Goal: Information Seeking & Learning: Learn about a topic

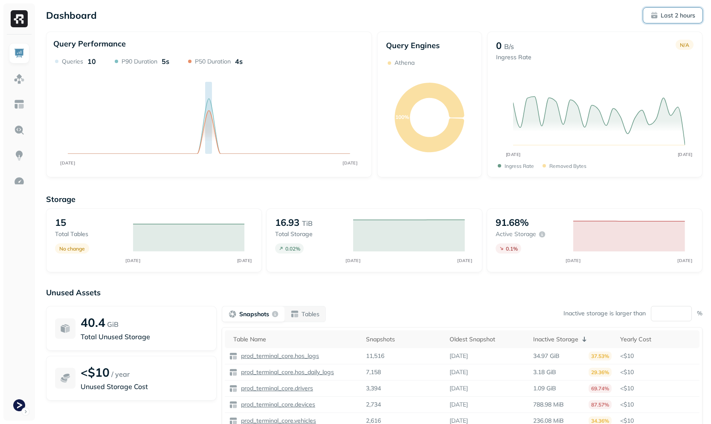
click at [668, 21] on button "Last 2 hours" at bounding box center [672, 15] width 59 height 15
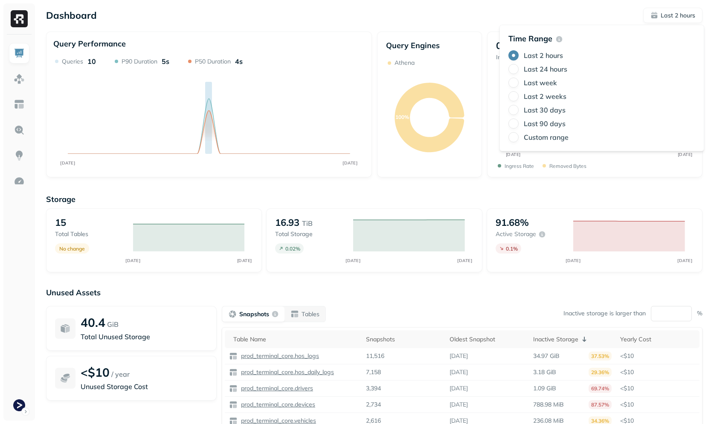
click at [543, 69] on label "Last 24 hours" at bounding box center [546, 69] width 44 height 9
click at [519, 69] on button "Last 24 hours" at bounding box center [513, 69] width 10 height 10
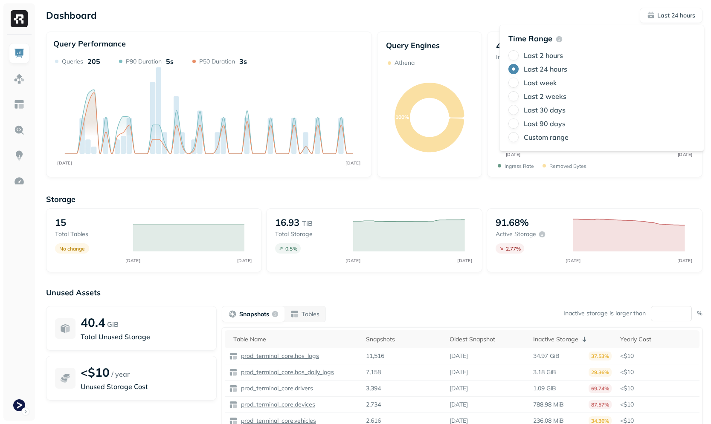
click at [545, 87] on label "Last week" at bounding box center [540, 82] width 33 height 9
click at [519, 87] on button "Last week" at bounding box center [513, 83] width 10 height 10
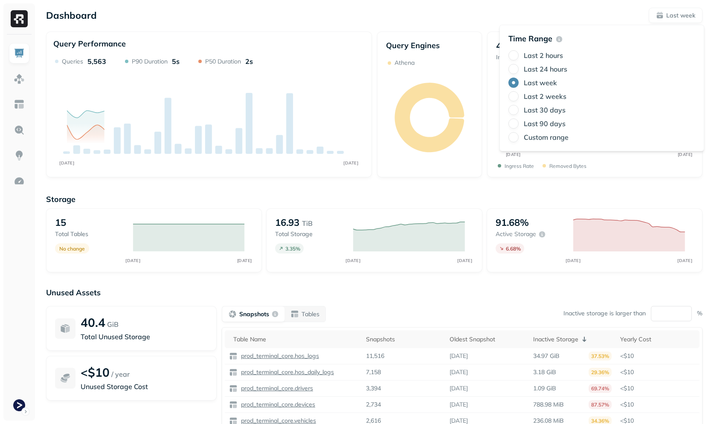
click at [428, 34] on div "Query Engines Athena" at bounding box center [429, 105] width 105 height 146
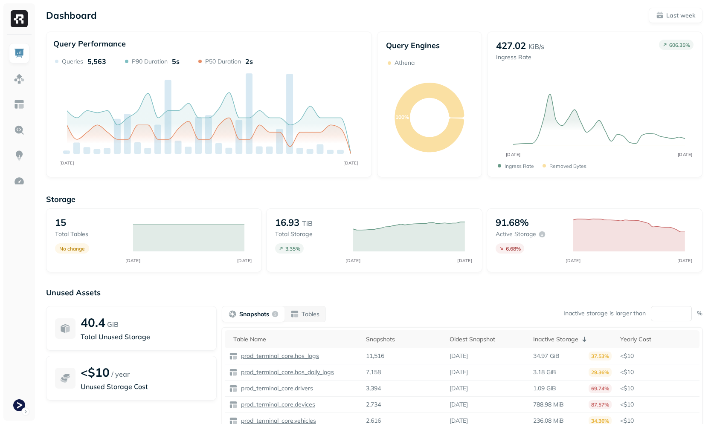
scroll to position [50, 0]
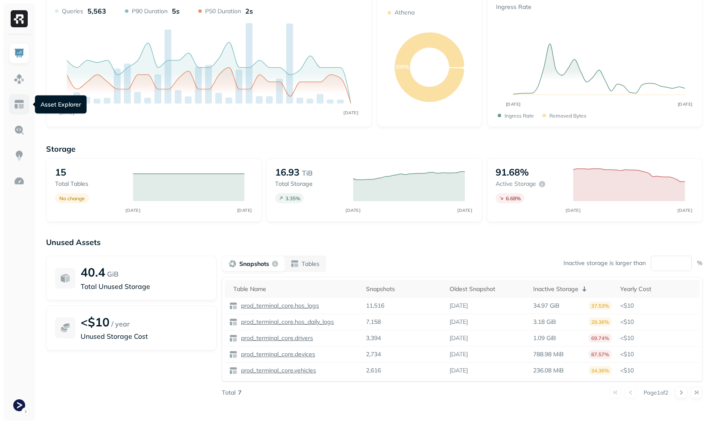
click at [21, 110] on link at bounding box center [19, 104] width 20 height 20
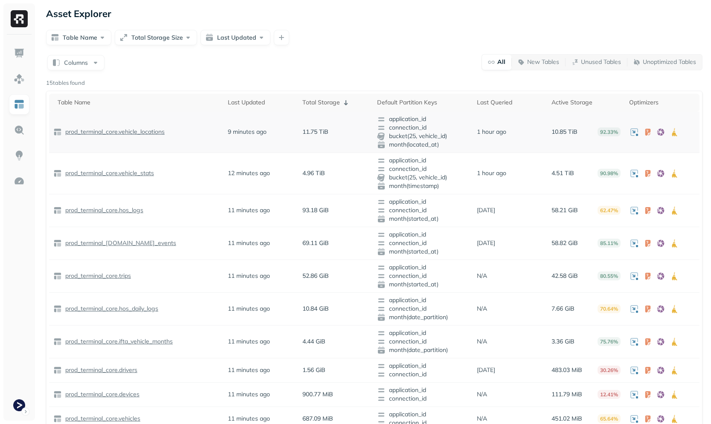
click at [100, 134] on p "prod_terminal_core.vehicle_locations" at bounding box center [114, 132] width 101 height 8
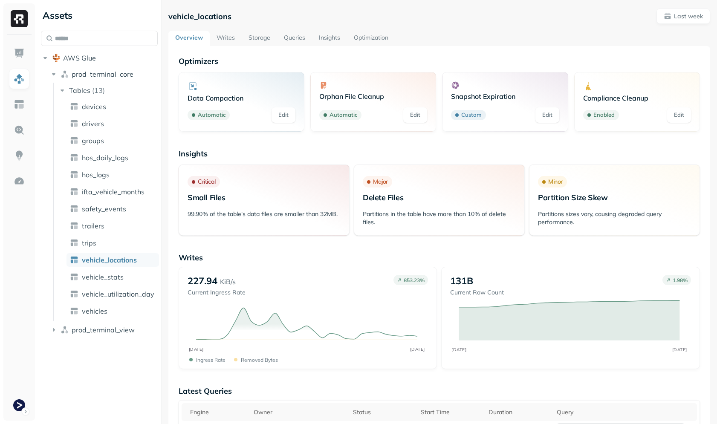
scroll to position [645, 0]
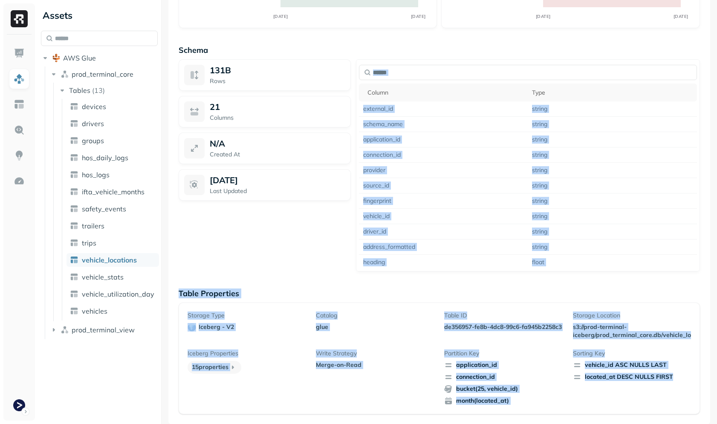
drag, startPoint x: 302, startPoint y: 267, endPoint x: 654, endPoint y: 408, distance: 378.7
click at [653, 407] on div "Storage Type iceberg - v2 Catalog glue Table ID de356957-fe8b-4dc8-99c6-fa945b2…" at bounding box center [440, 359] width 522 height 112
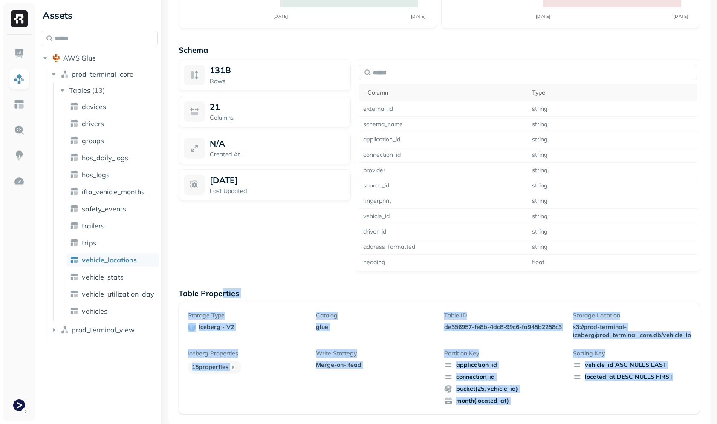
drag, startPoint x: 637, startPoint y: 410, endPoint x: 216, endPoint y: 288, distance: 438.2
click at [218, 290] on div "Table Properties Storage Type iceberg - v2 Catalog glue Table ID de356957-fe8b-…" at bounding box center [440, 352] width 522 height 126
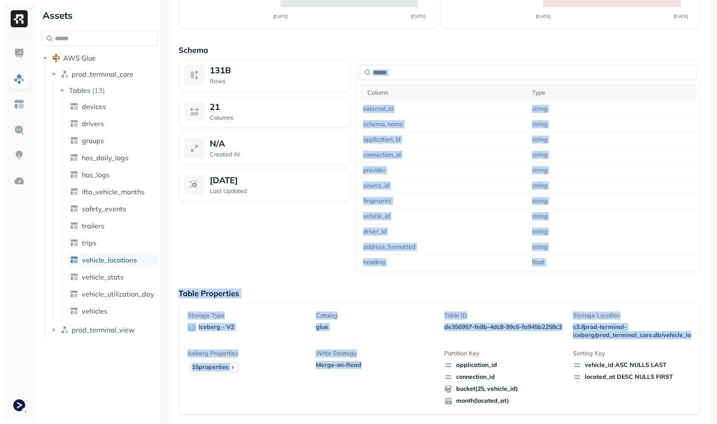
drag, startPoint x: 210, startPoint y: 275, endPoint x: 360, endPoint y: 390, distance: 188.8
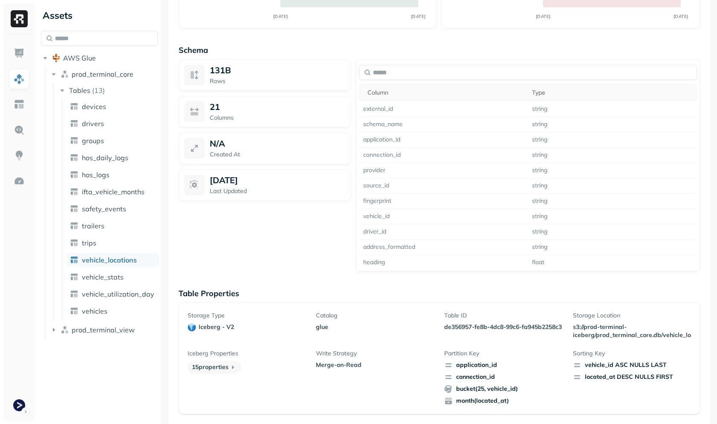
click at [359, 388] on div "Write Strategy Merge-on-Read" at bounding box center [375, 378] width 118 height 56
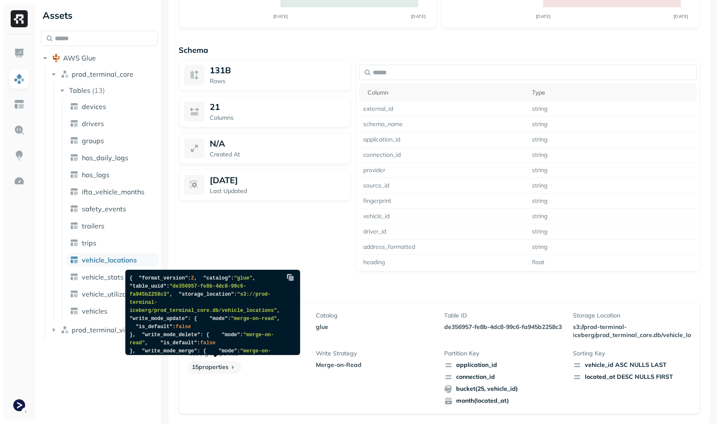
scroll to position [213, 0]
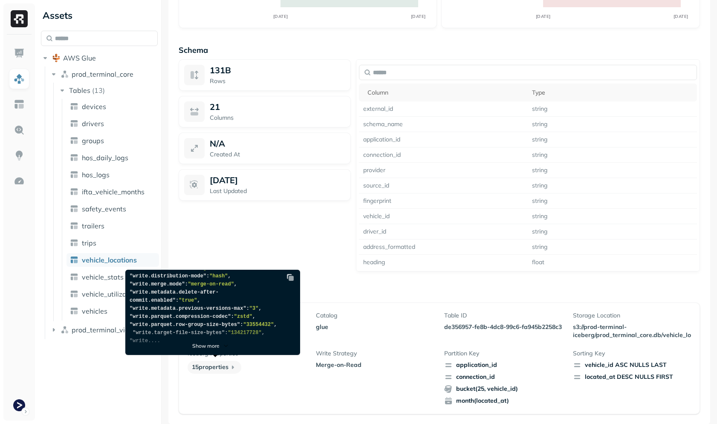
click at [215, 335] on div "Show more" at bounding box center [211, 340] width 171 height 30
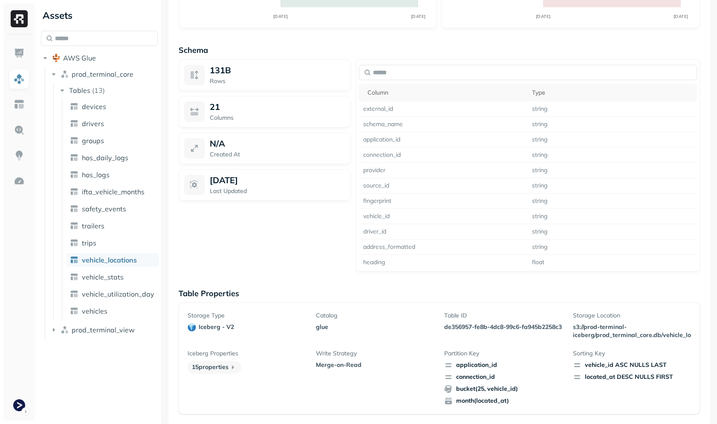
click at [292, 233] on div "131B Rows 21 Columns N/A Created At Sep 14, 2025 Last Updated" at bounding box center [265, 165] width 172 height 212
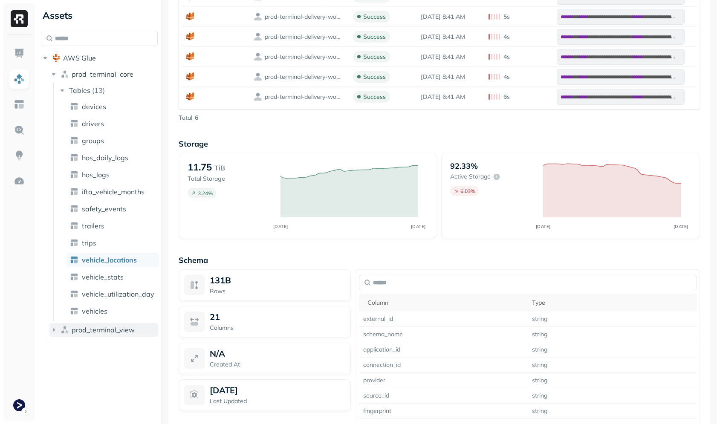
click at [104, 325] on button "prod_terminal_view" at bounding box center [103, 330] width 109 height 14
click at [104, 333] on span "prod_terminal_view" at bounding box center [103, 330] width 63 height 9
click at [116, 292] on span "vehicle_utilization_day" at bounding box center [118, 294] width 73 height 9
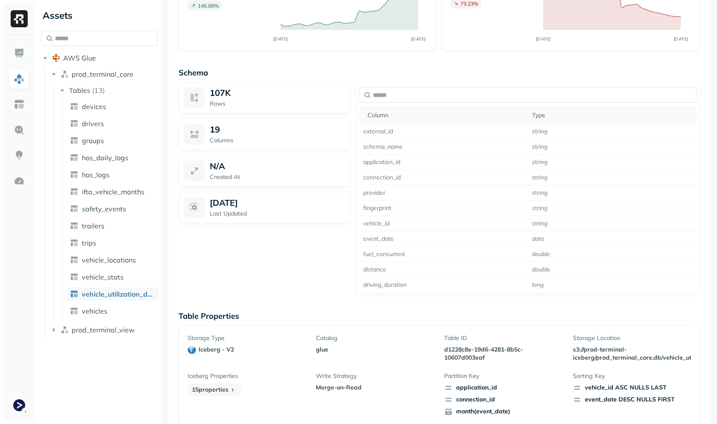
scroll to position [567, 0]
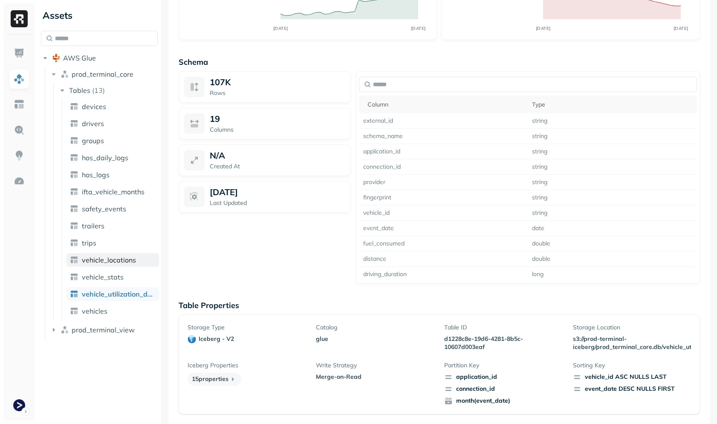
click at [97, 258] on span "vehicle_locations" at bounding box center [109, 260] width 54 height 9
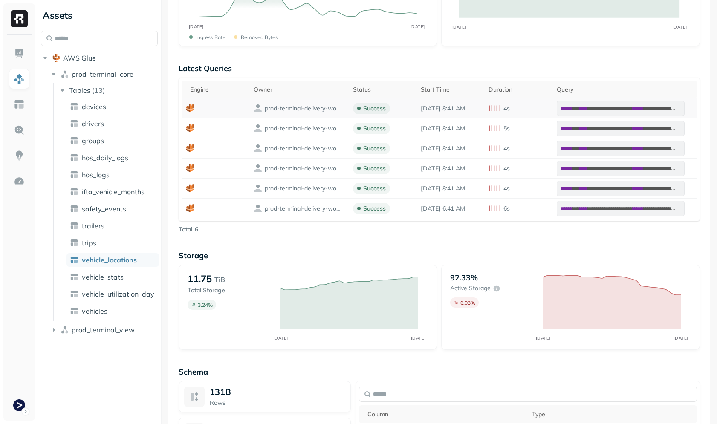
scroll to position [317, 0]
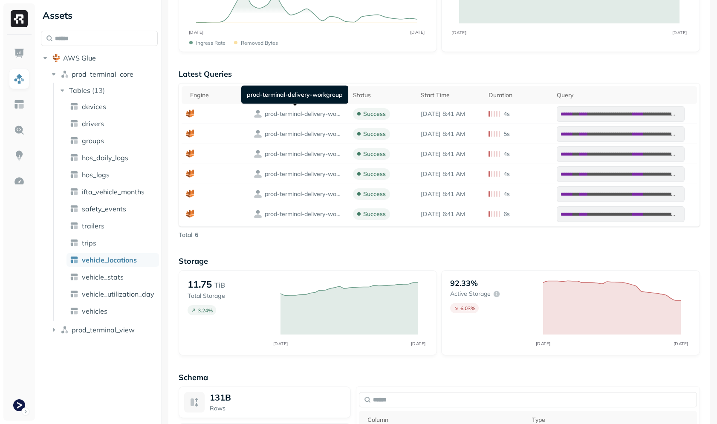
click at [345, 69] on p "Latest Queries" at bounding box center [440, 74] width 522 height 10
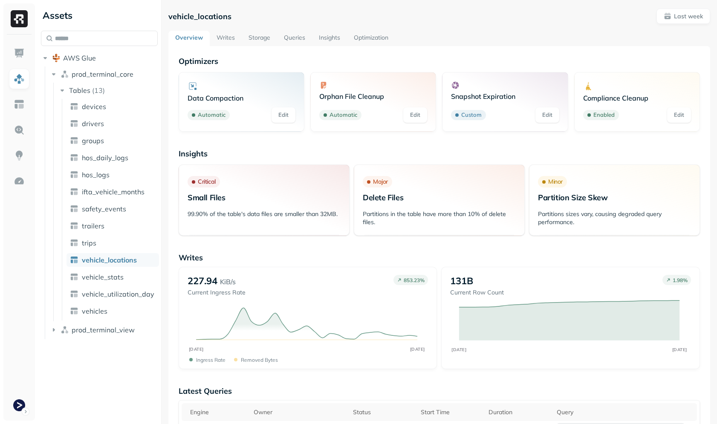
click at [436, 156] on p "Insights" at bounding box center [440, 154] width 522 height 10
click at [13, 174] on link at bounding box center [19, 181] width 20 height 20
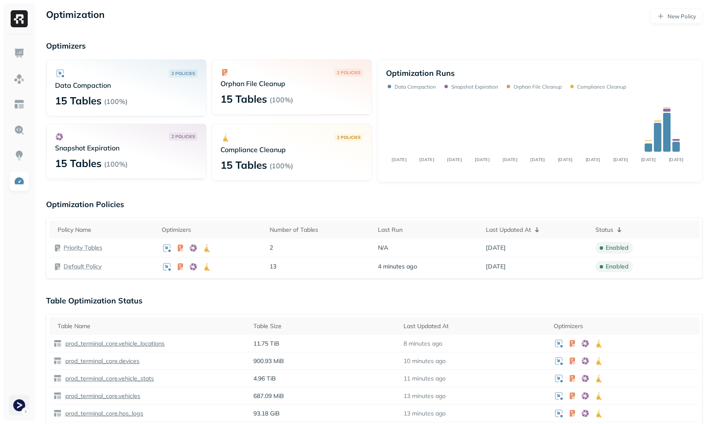
click at [12, 401] on html "Optimization New Policy Optimizers 2 POLICIES Data Compaction 15 Tables ( 100% …" at bounding box center [355, 401] width 711 height 802
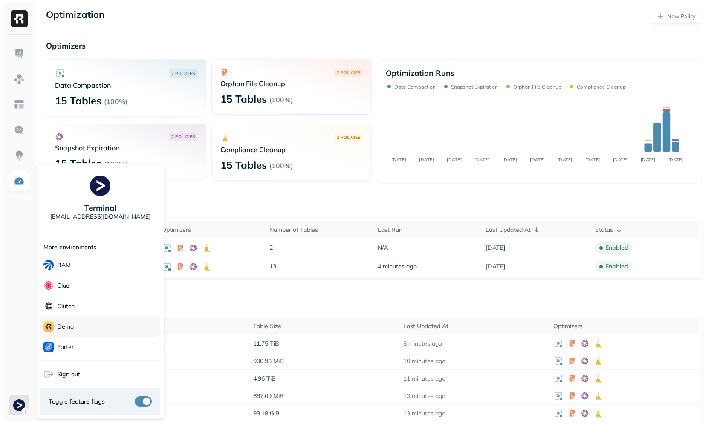
click at [75, 327] on div "demo" at bounding box center [100, 326] width 120 height 20
